Goal: Task Accomplishment & Management: Manage account settings

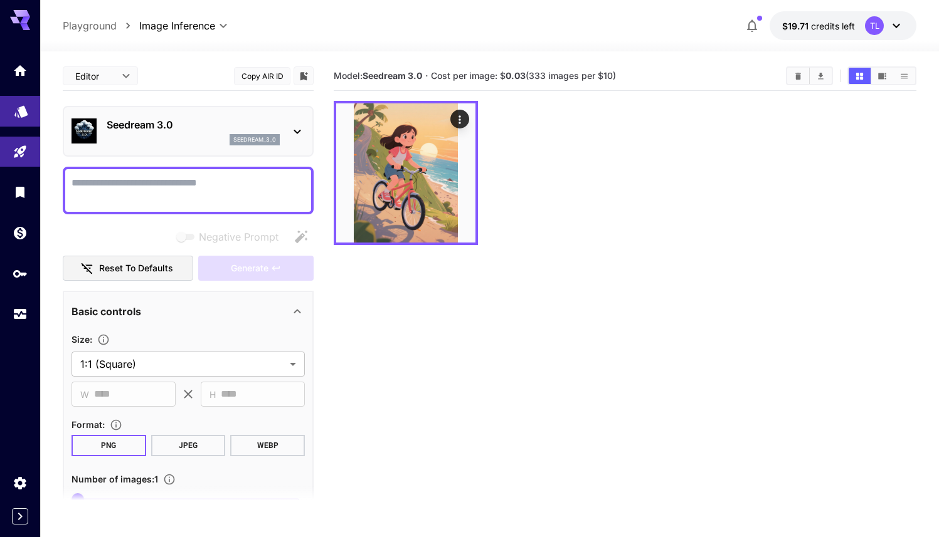
click at [29, 117] on link at bounding box center [20, 111] width 40 height 31
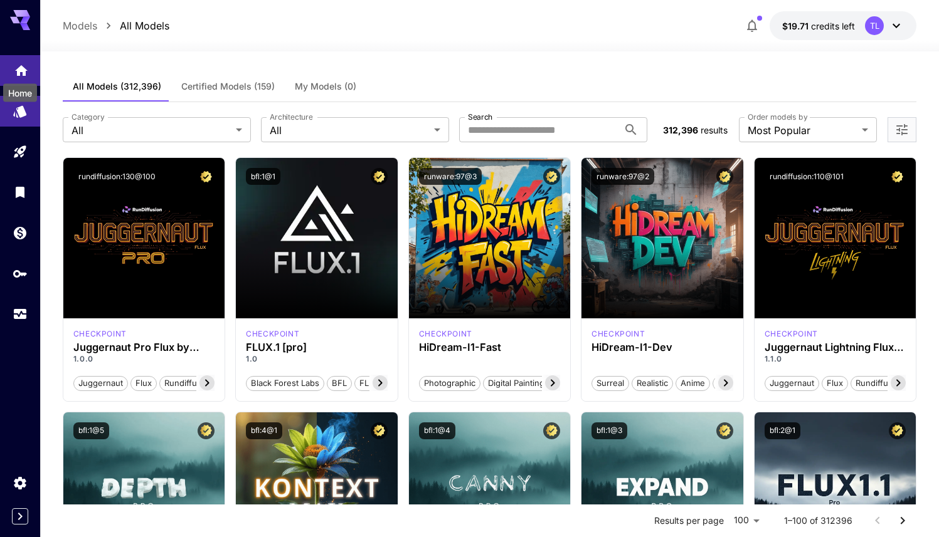
click at [18, 74] on icon "Home" at bounding box center [21, 67] width 15 height 15
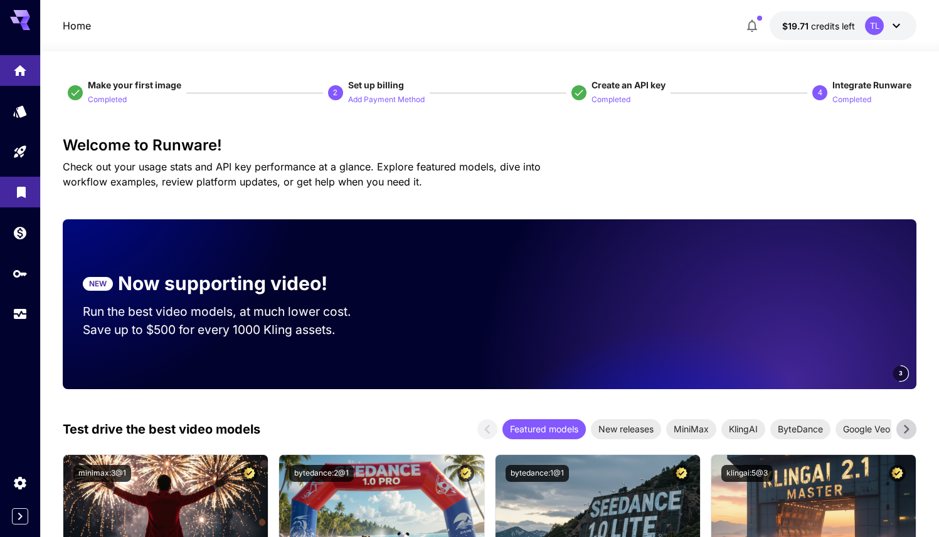
click at [19, 182] on link at bounding box center [20, 192] width 40 height 31
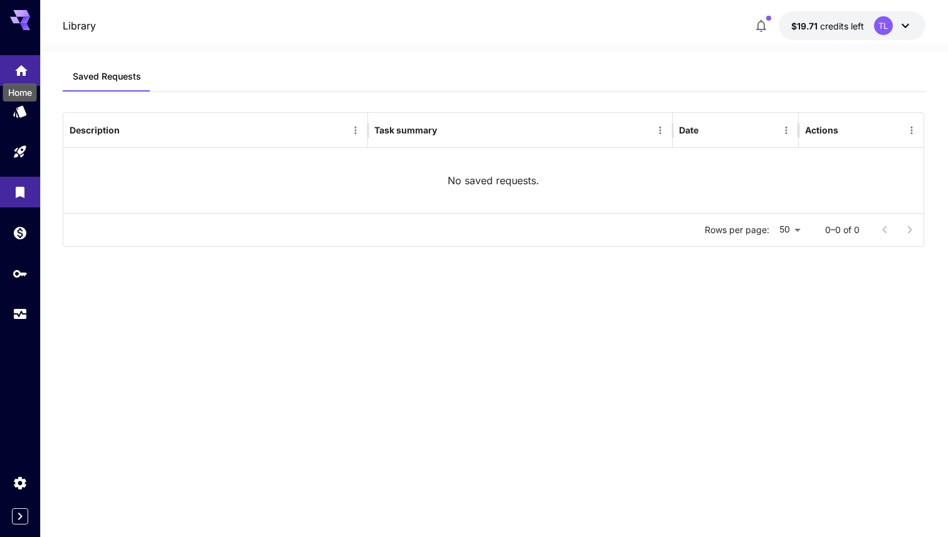
click at [16, 66] on icon "Home" at bounding box center [21, 66] width 13 height 11
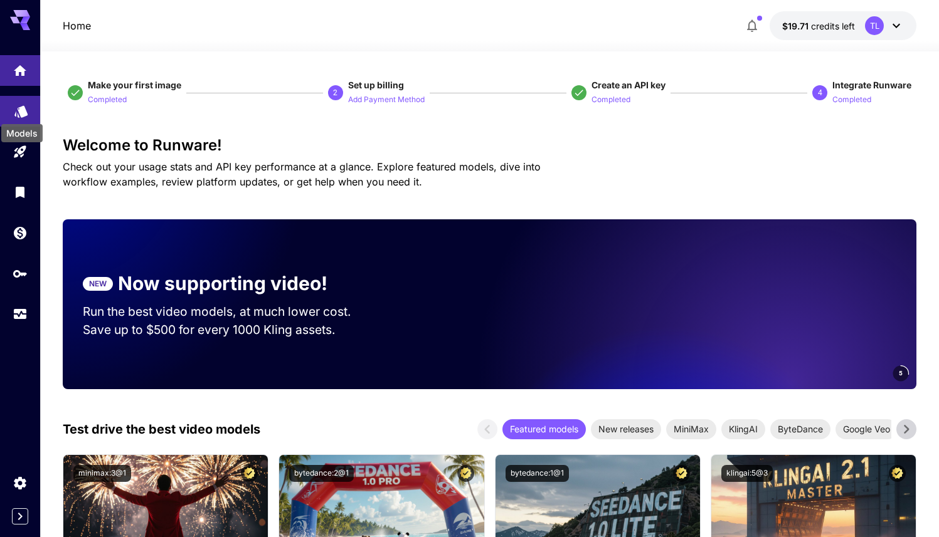
click at [21, 105] on icon "Models" at bounding box center [20, 108] width 13 height 12
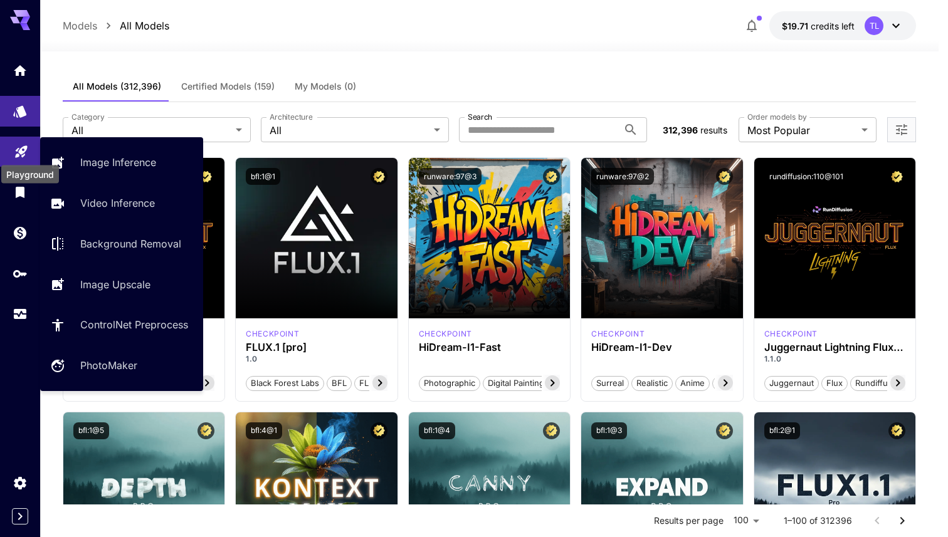
click at [19, 142] on icon "Playground" at bounding box center [21, 147] width 15 height 15
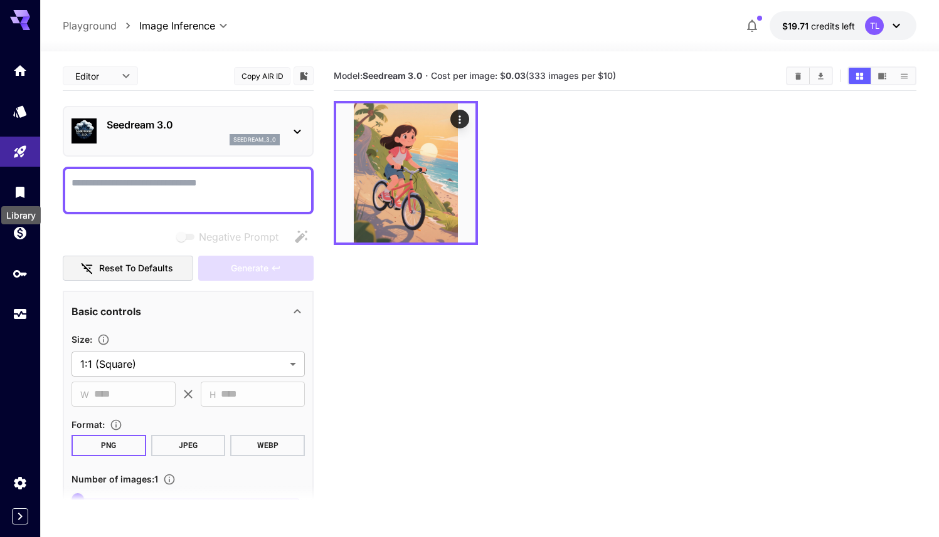
click at [19, 202] on div "Library" at bounding box center [21, 211] width 42 height 28
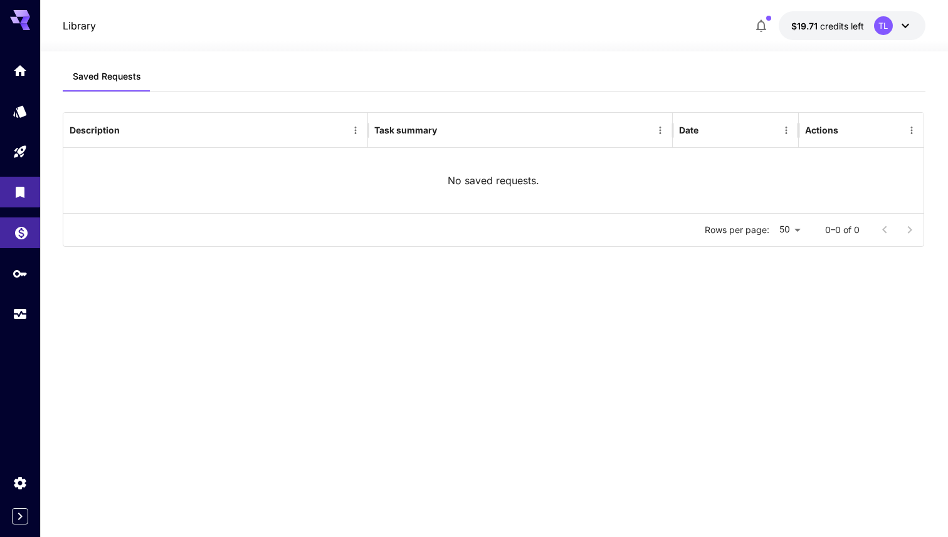
click at [26, 237] on icon "Wallet" at bounding box center [21, 229] width 15 height 15
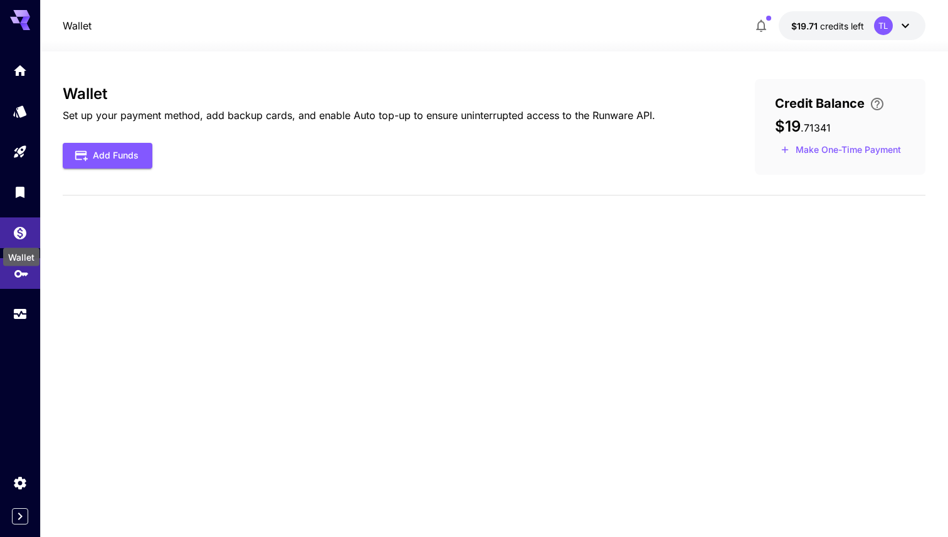
click at [23, 280] on link at bounding box center [20, 273] width 40 height 31
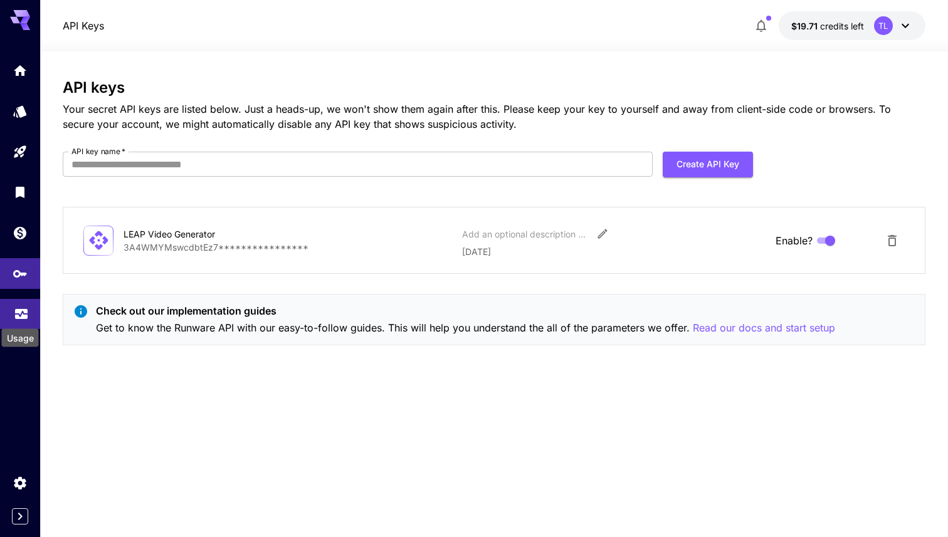
click at [28, 344] on div "Usage" at bounding box center [20, 338] width 37 height 18
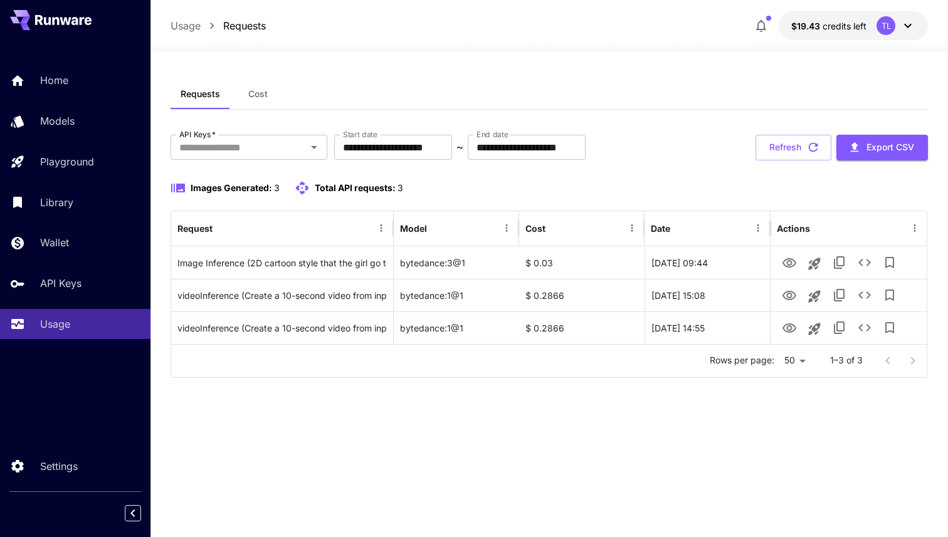
click at [250, 83] on button "Cost" at bounding box center [258, 94] width 56 height 30
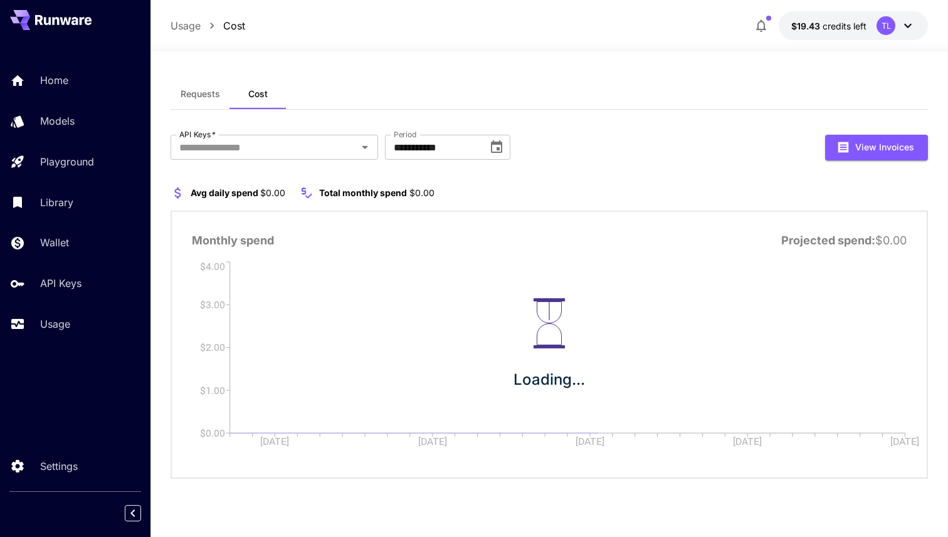
click at [192, 87] on button "Requests" at bounding box center [201, 94] width 60 height 30
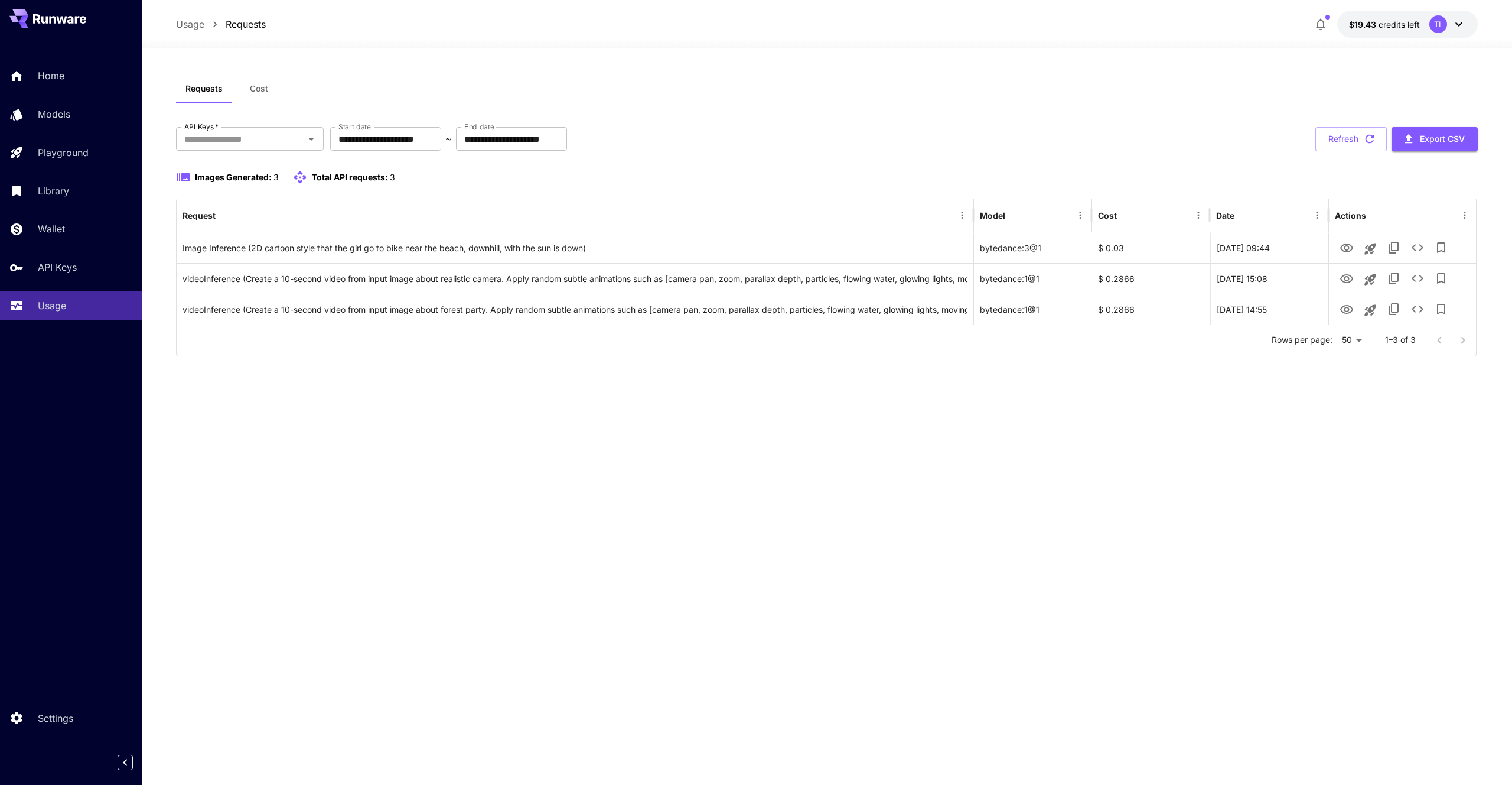
drag, startPoint x: 772, startPoint y: 607, endPoint x: 808, endPoint y: 632, distance: 43.8
click at [772, 506] on div "**********" at bounding box center [827, 417] width 1302 height 684
